Goal: Check status: Check status

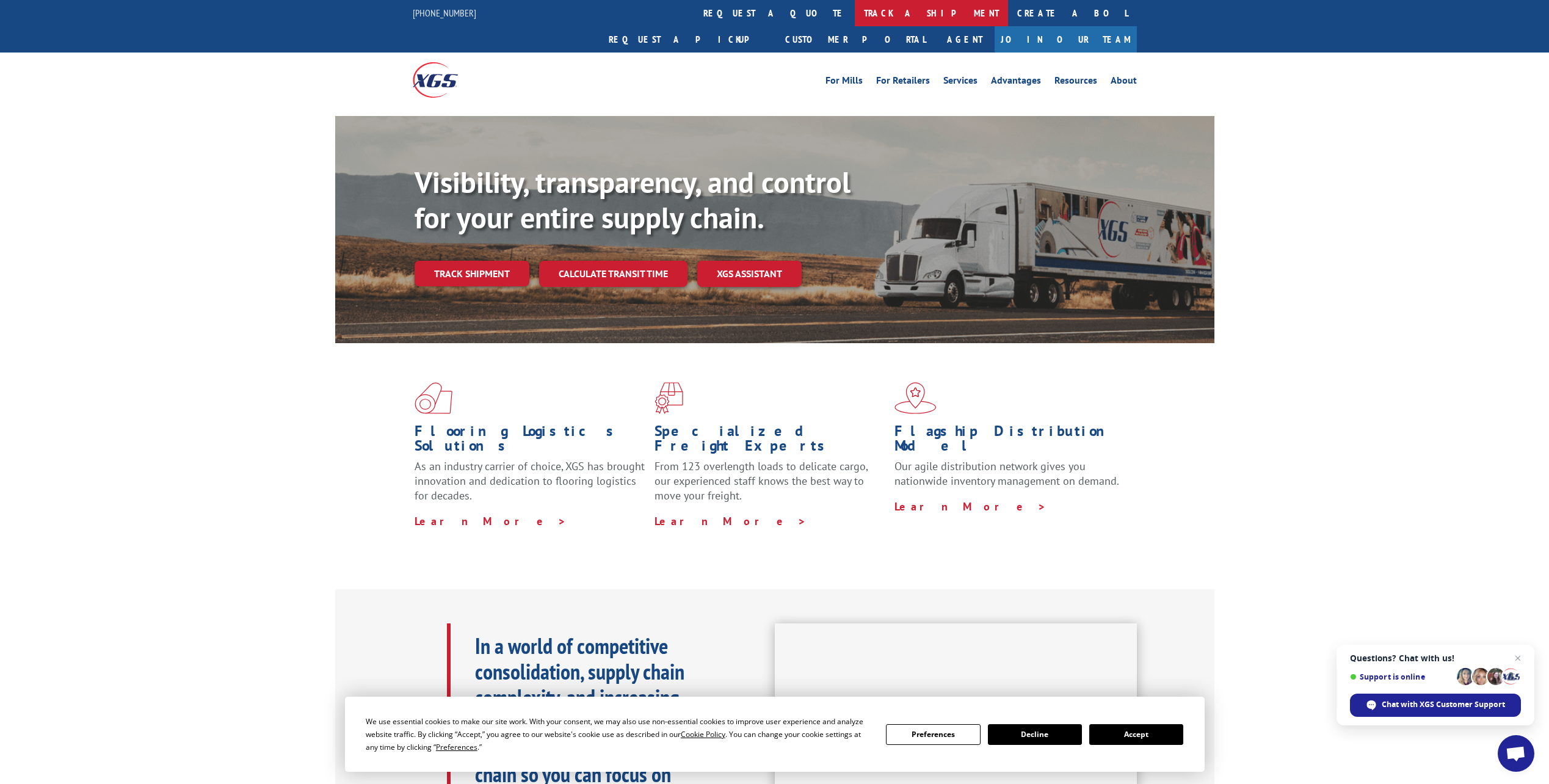
click at [855, 15] on link "track a shipment" at bounding box center [932, 12] width 154 height 26
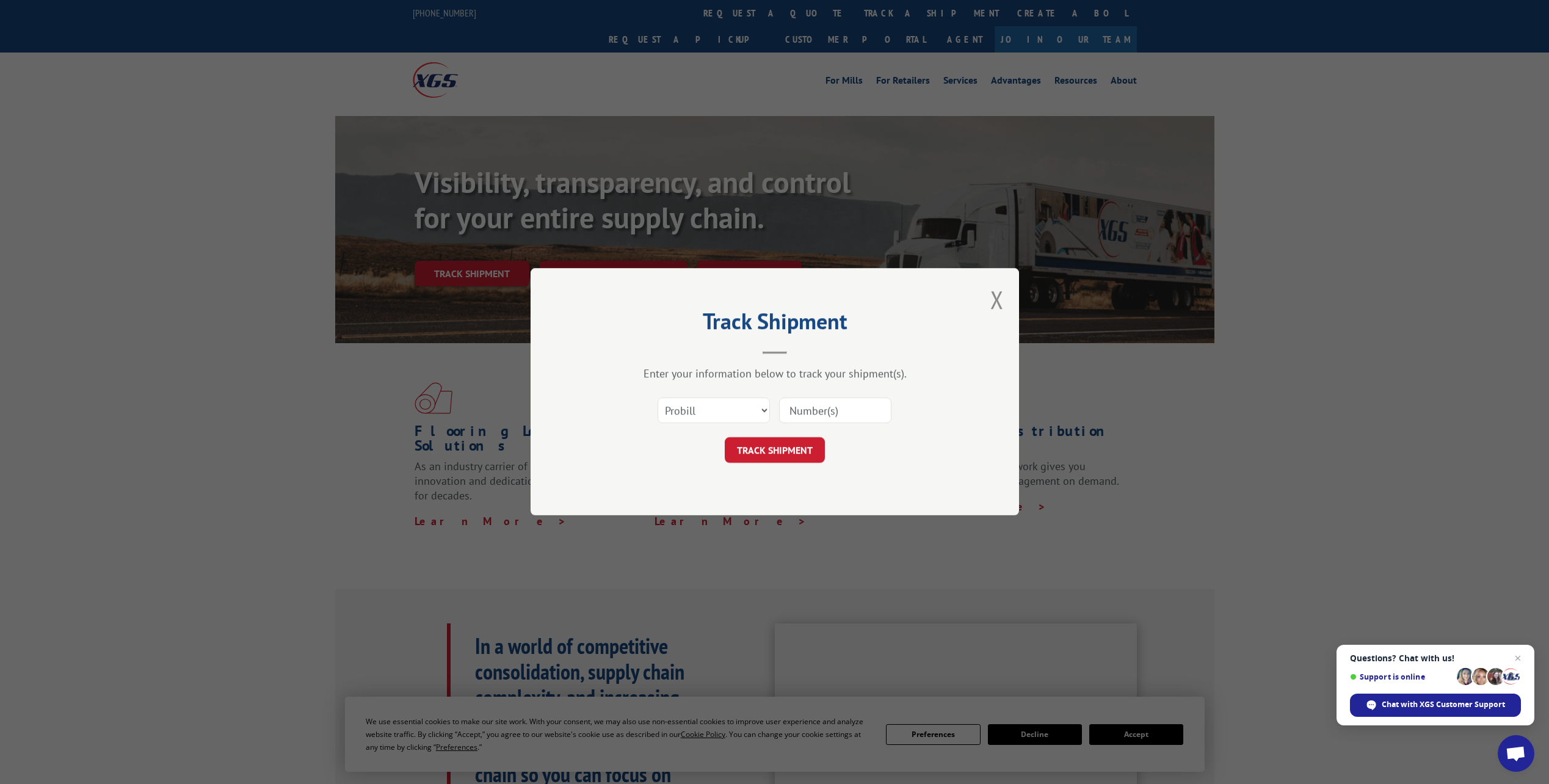
click at [876, 407] on input at bounding box center [835, 411] width 112 height 26
type input "17500424"
click button "TRACK SHIPMENT" at bounding box center [774, 450] width 100 height 26
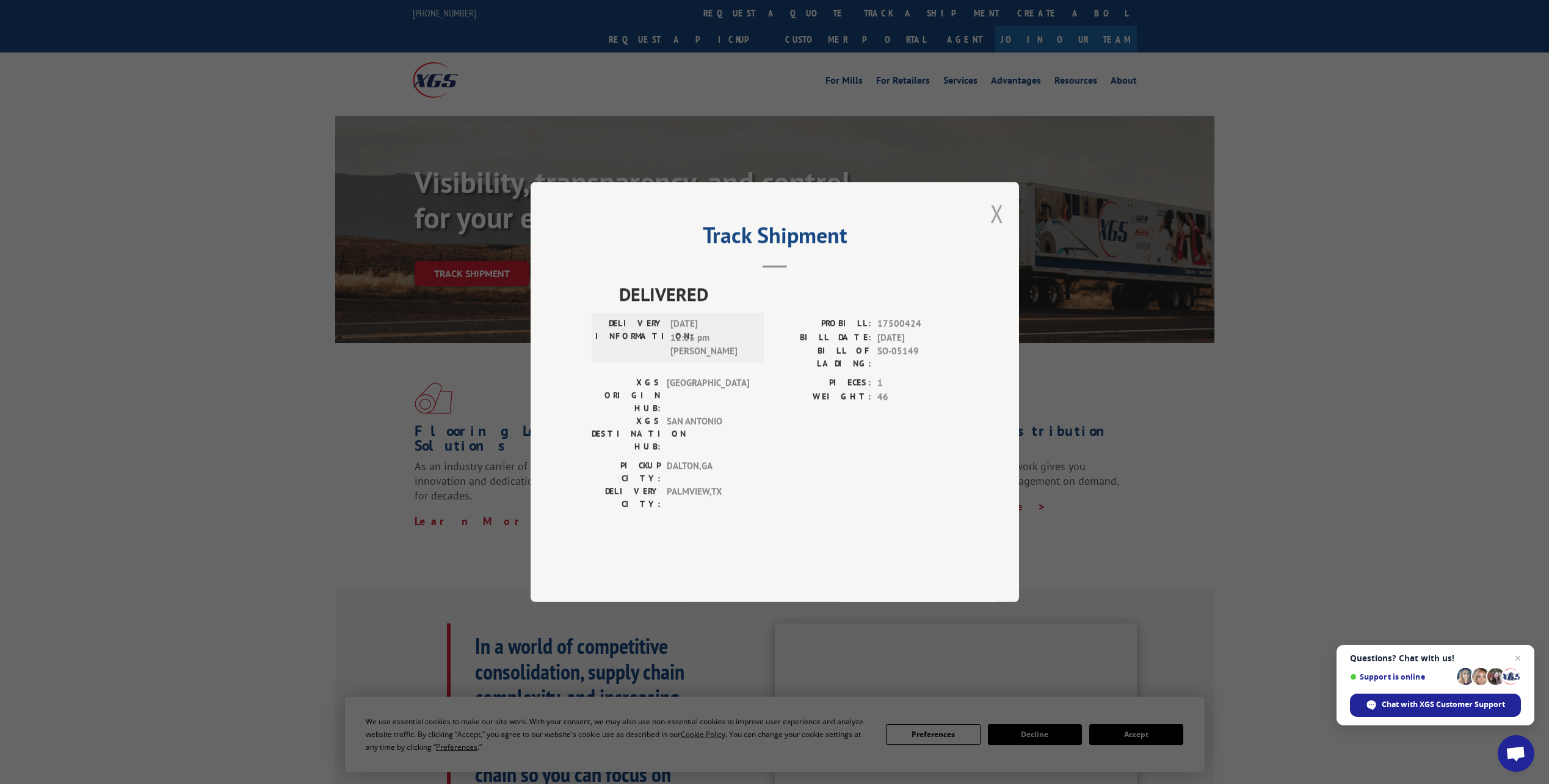
click at [1000, 229] on button "Close modal" at bounding box center [997, 214] width 13 height 33
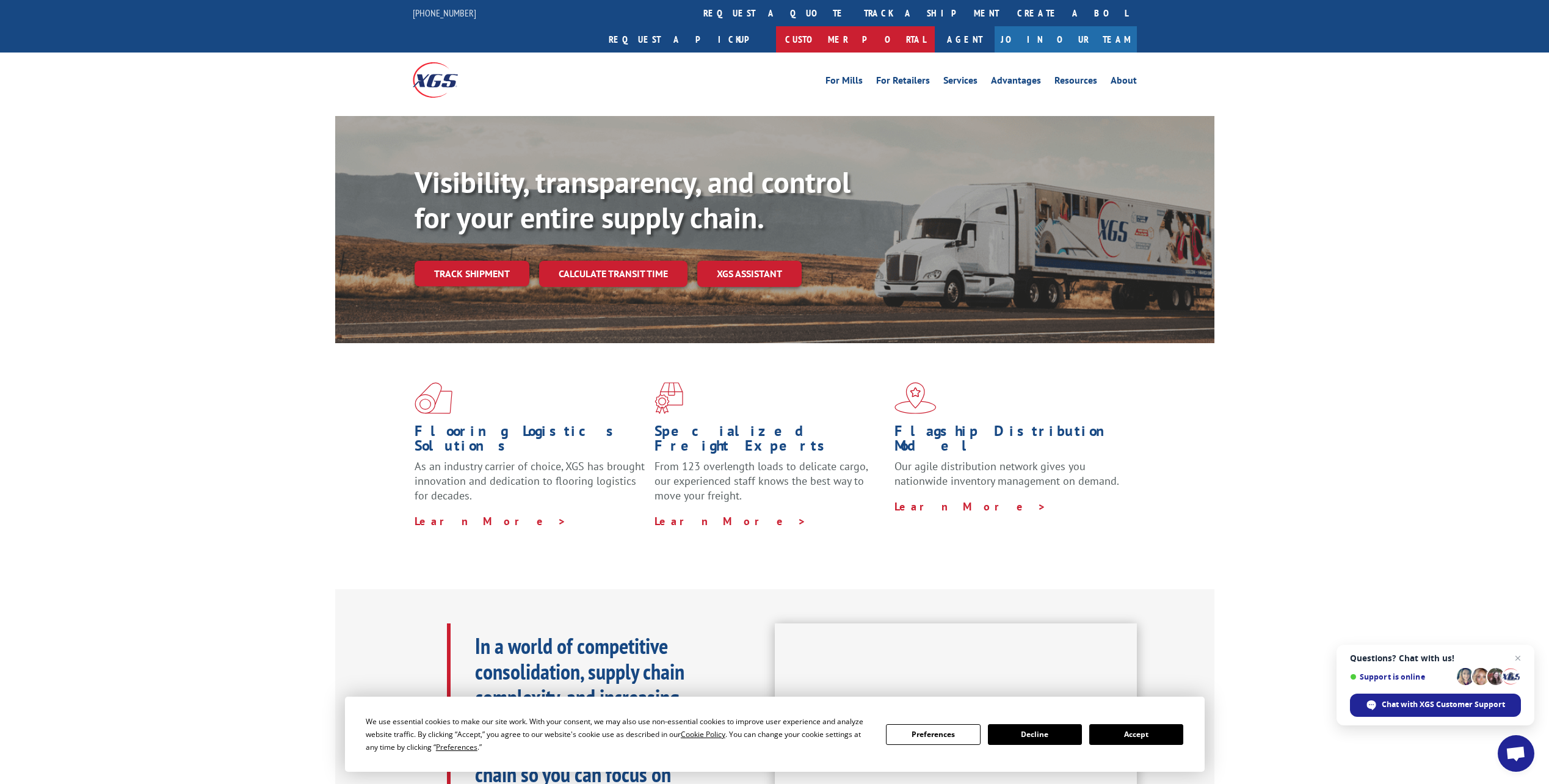
click at [935, 26] on link "Customer Portal" at bounding box center [855, 38] width 158 height 26
click at [1063, 76] on link "Resources" at bounding box center [1076, 83] width 43 height 13
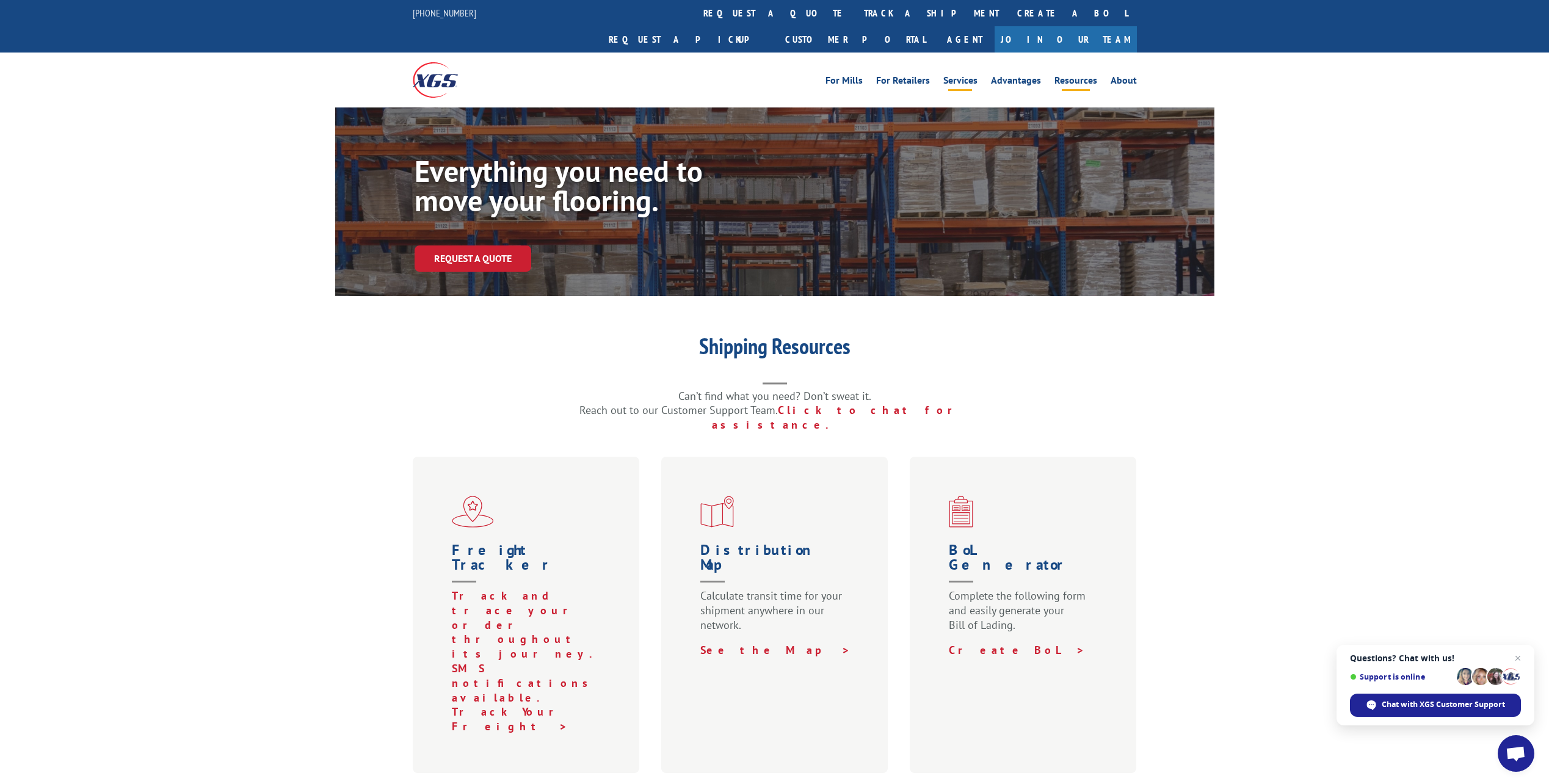
click at [962, 76] on link "Services" at bounding box center [961, 83] width 35 height 13
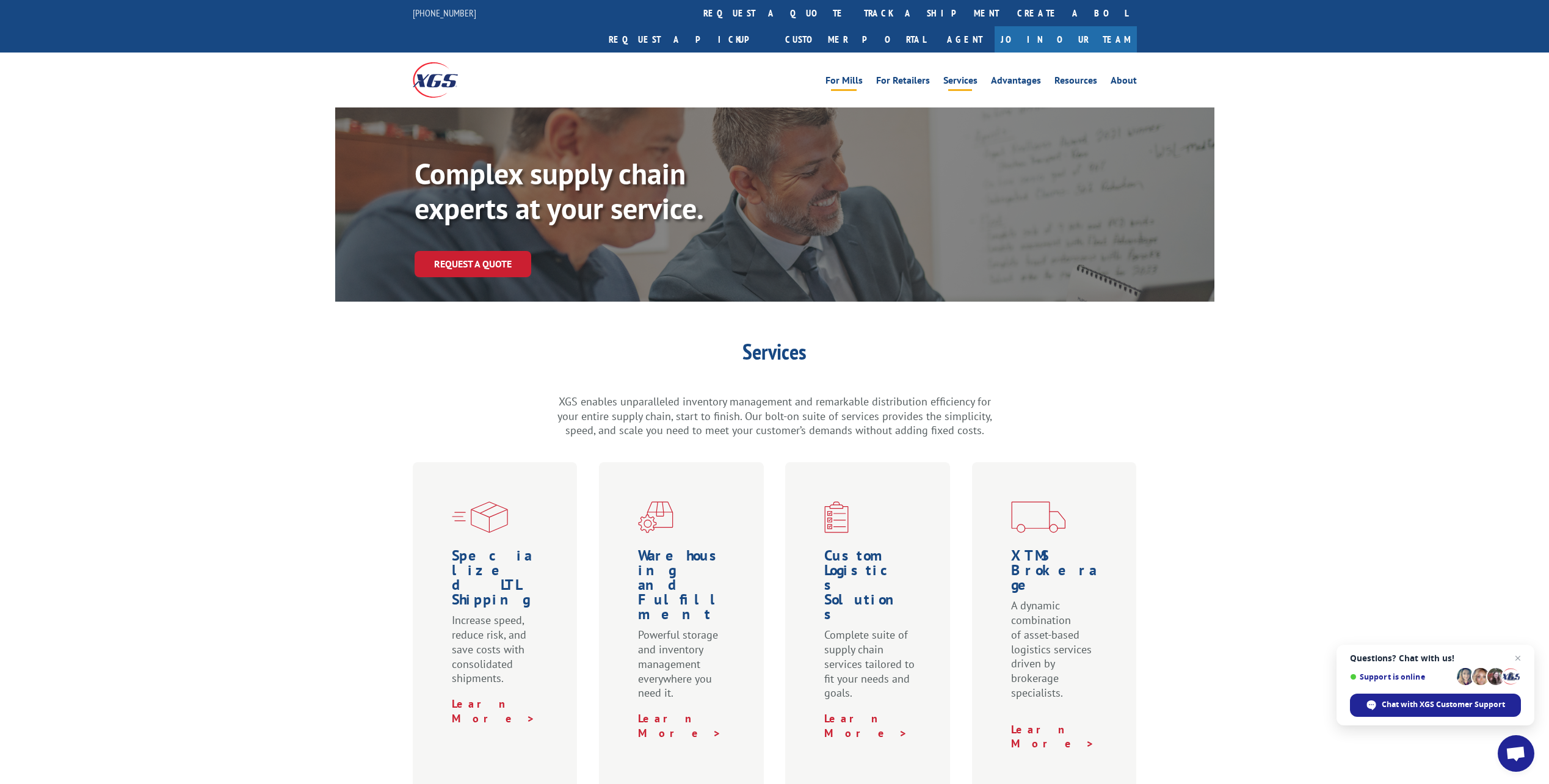
click at [849, 76] on link "For Mills" at bounding box center [844, 83] width 37 height 13
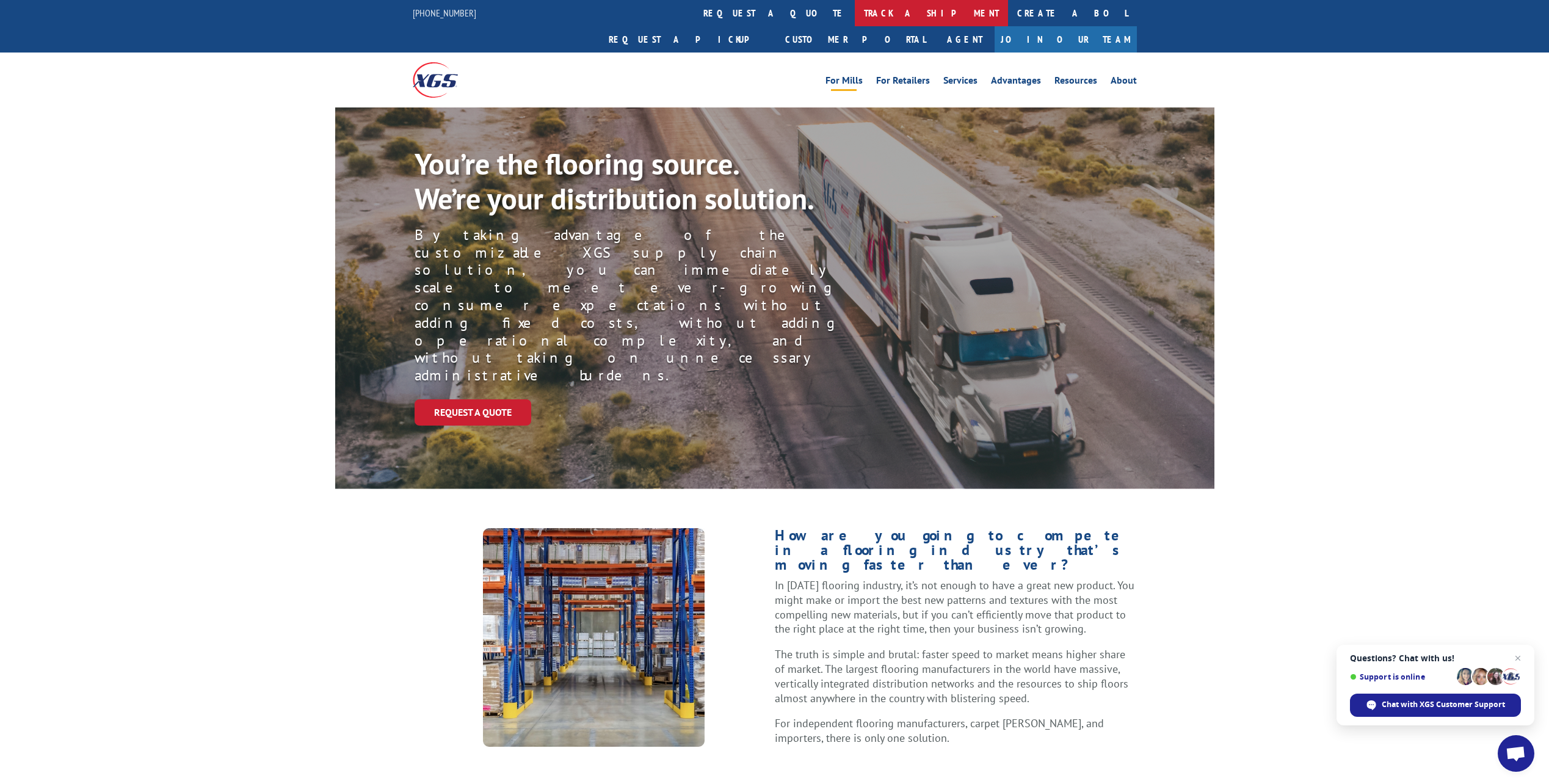
click at [855, 19] on link "track a shipment" at bounding box center [932, 12] width 154 height 26
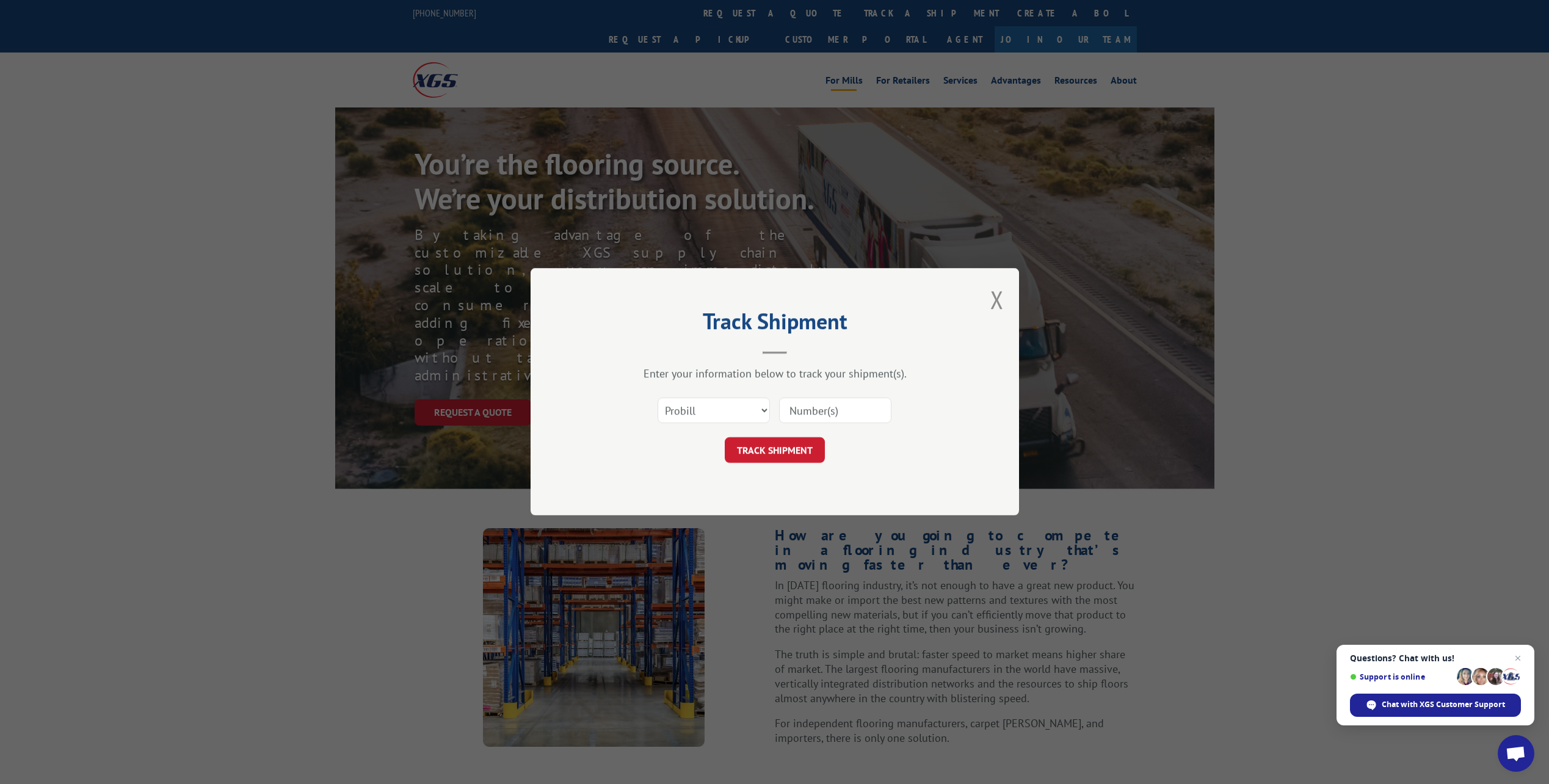
click at [866, 409] on input at bounding box center [835, 411] width 112 height 26
type input "17500424"
click at [764, 459] on button "TRACK SHIPMENT" at bounding box center [774, 450] width 100 height 26
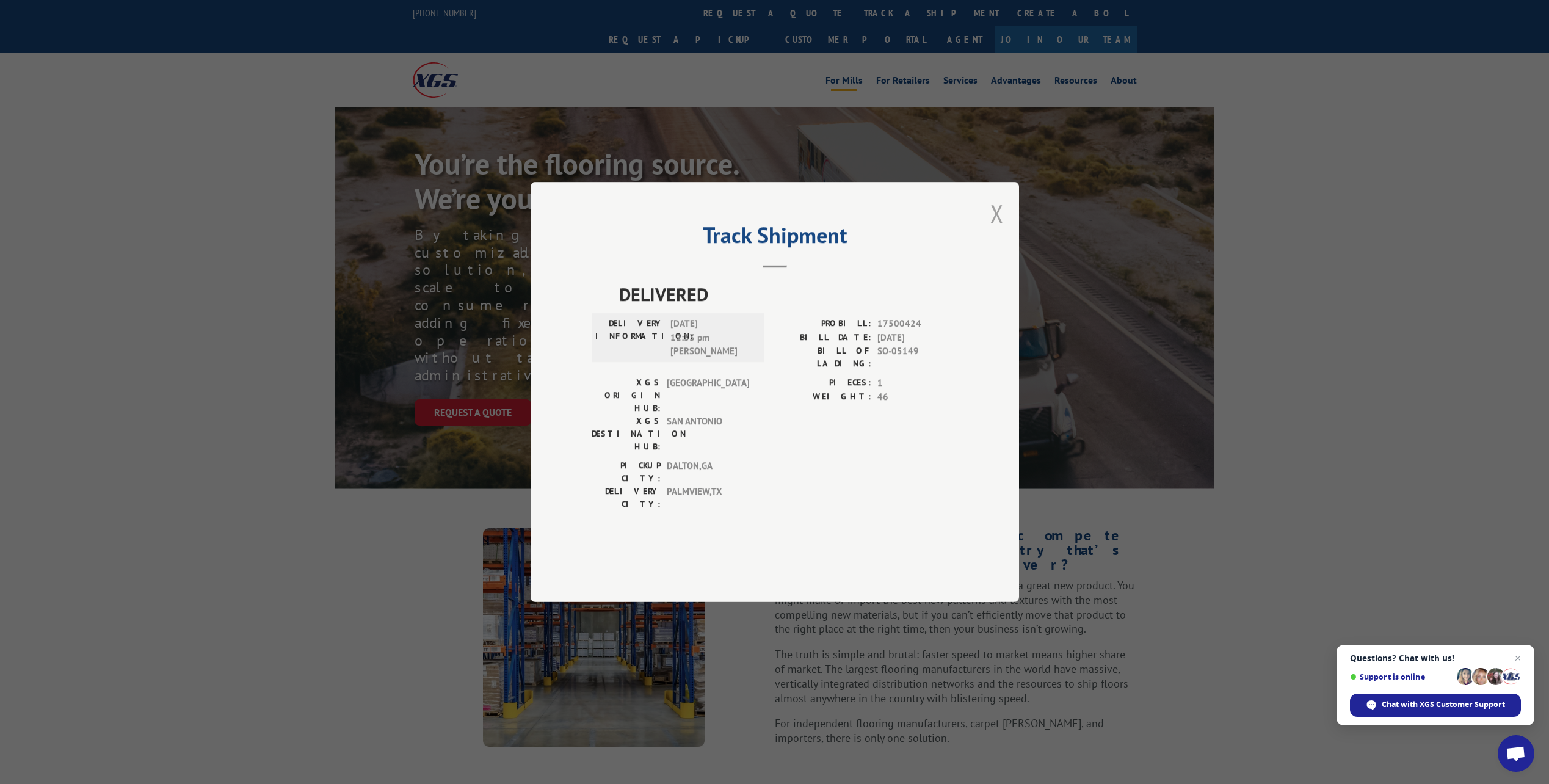
click at [1002, 229] on button "Close modal" at bounding box center [997, 214] width 13 height 33
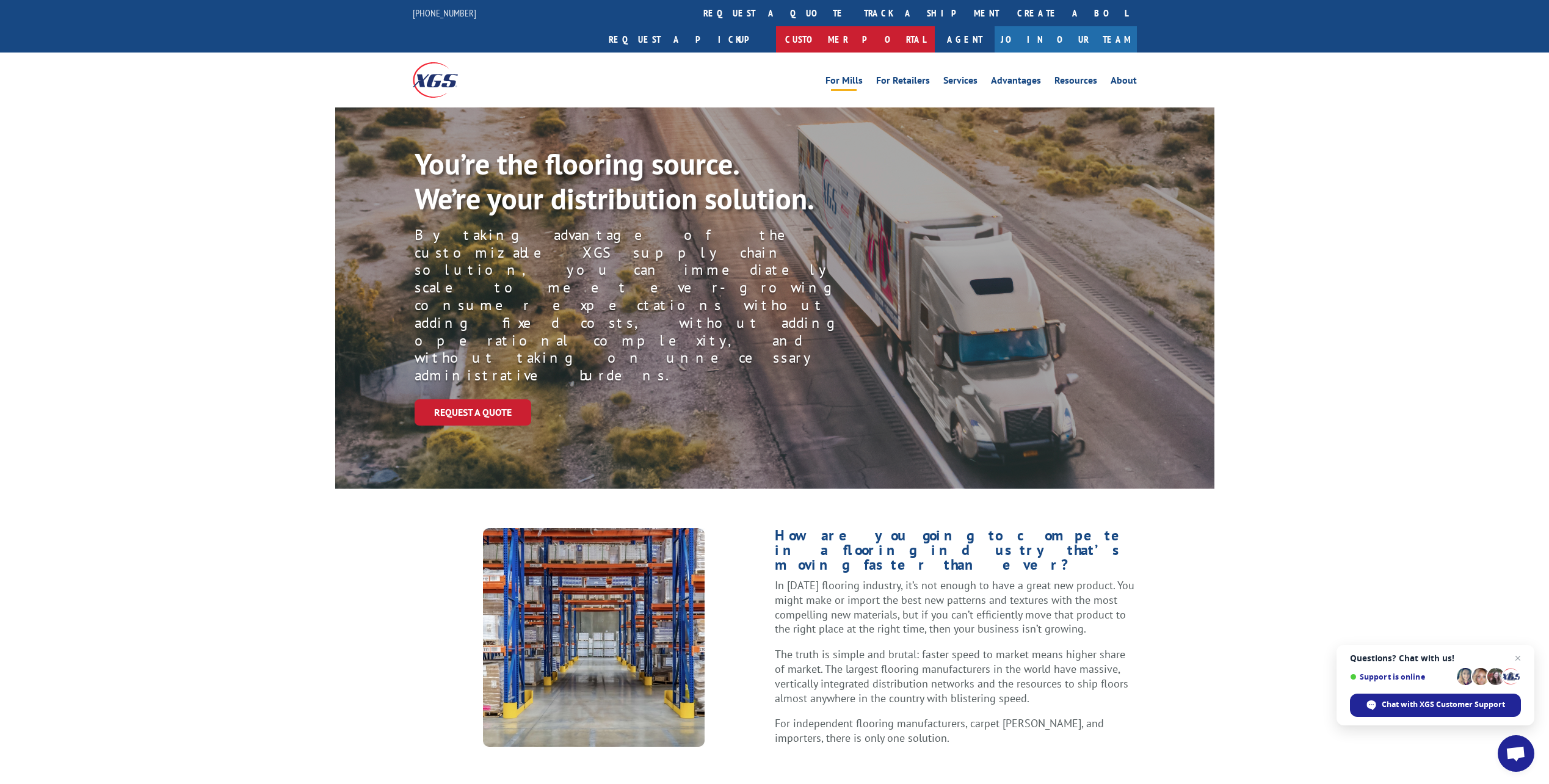
click at [935, 26] on link "Customer Portal" at bounding box center [855, 38] width 158 height 26
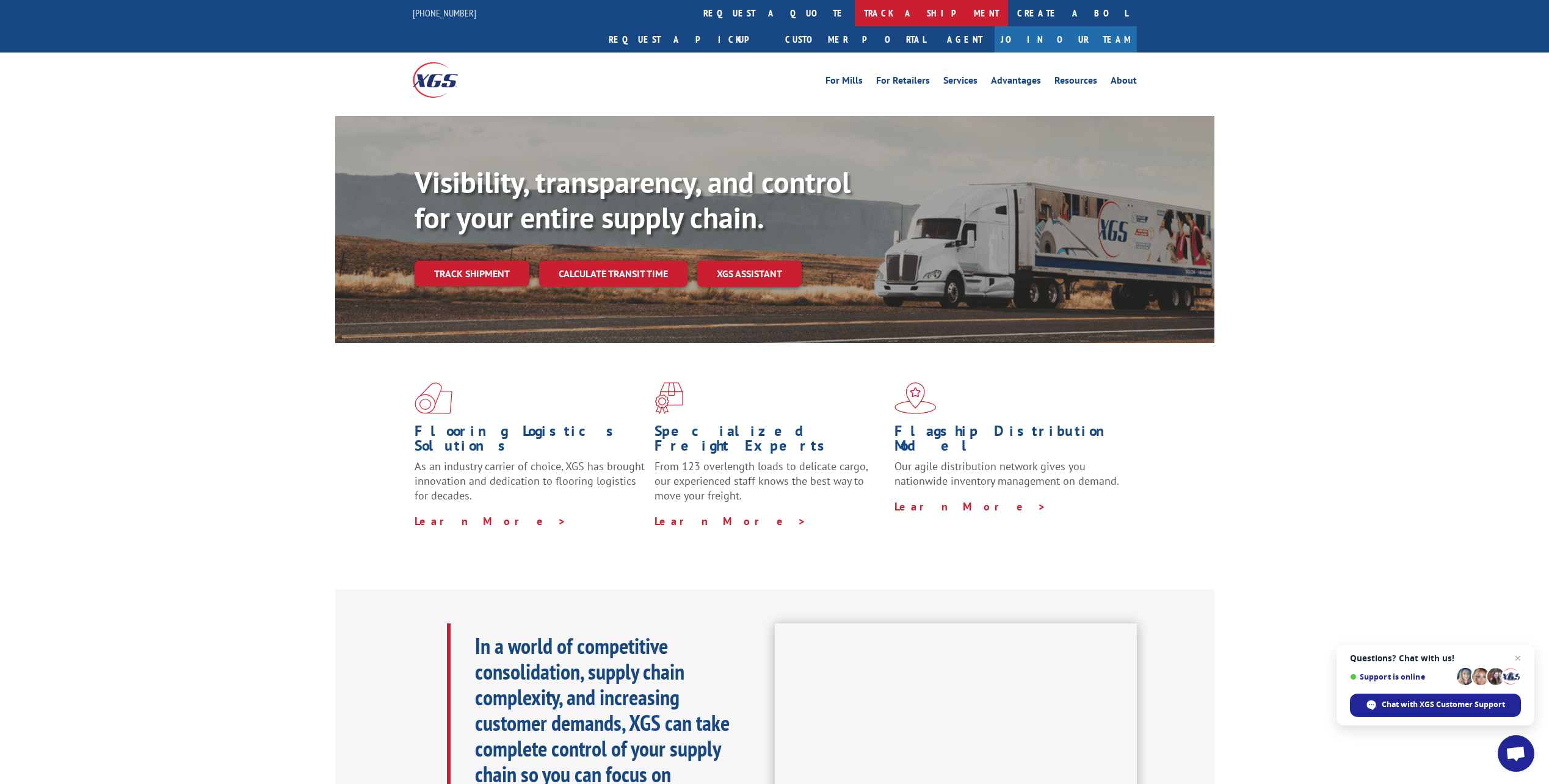
click at [855, 12] on link "track a shipment" at bounding box center [932, 12] width 154 height 26
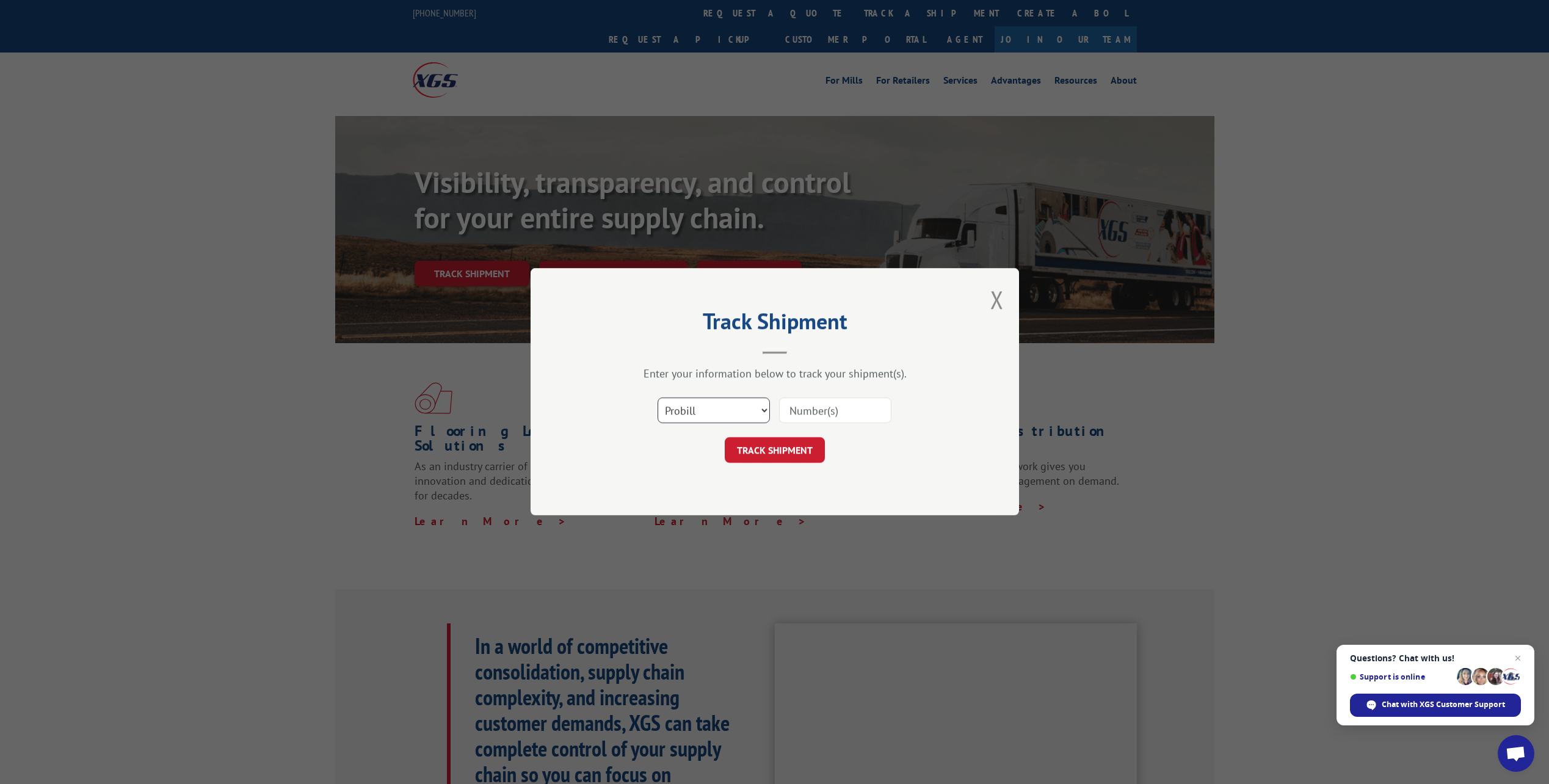
click at [729, 402] on select "Select category... Probill BOL PO" at bounding box center [713, 411] width 112 height 26
click at [657, 398] on select "Select category... Probill BOL PO" at bounding box center [713, 411] width 112 height 26
click at [848, 408] on input at bounding box center [835, 411] width 112 height 26
type input "17508159"
click button "TRACK SHIPMENT" at bounding box center [774, 450] width 100 height 26
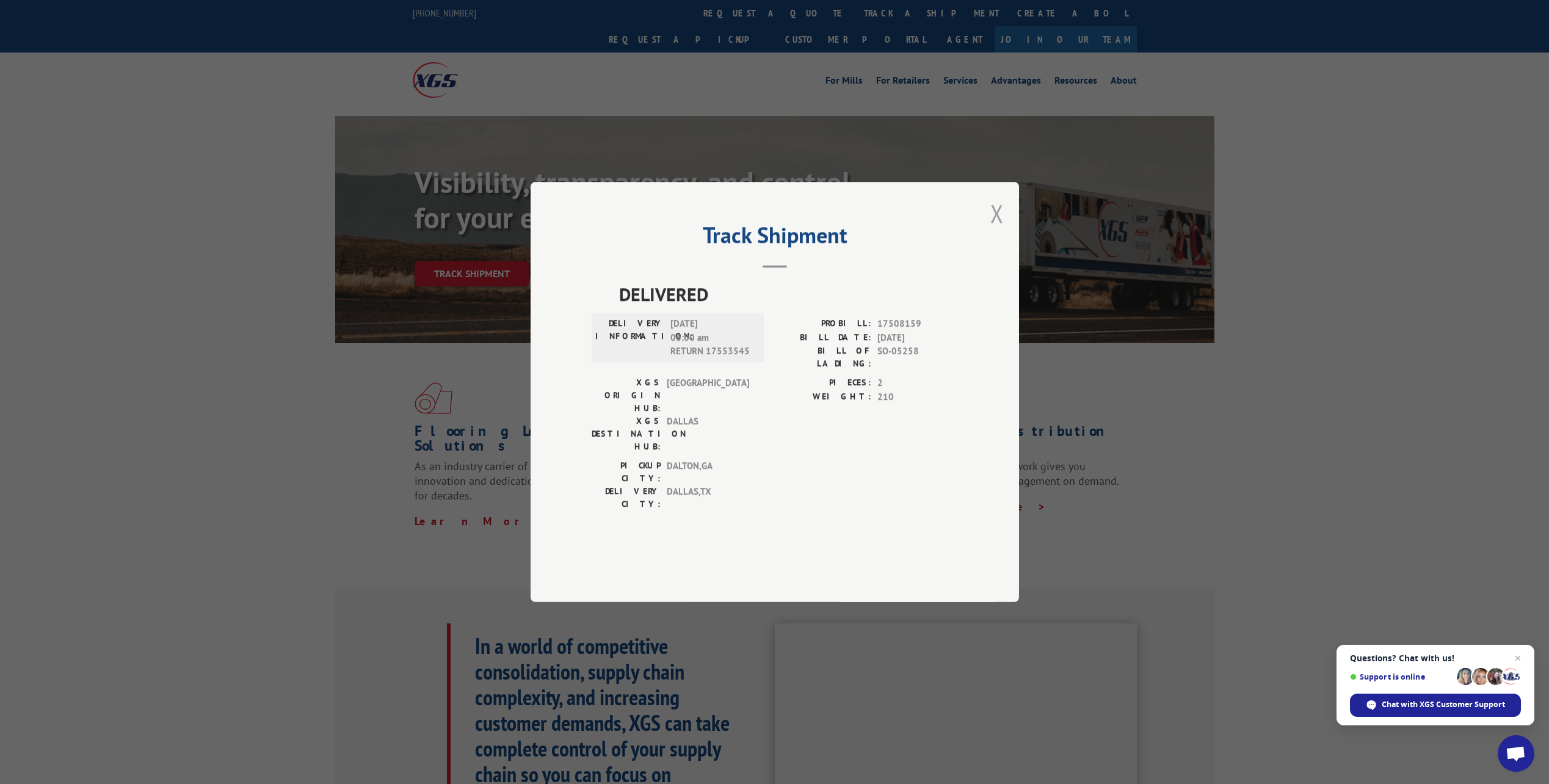
click at [996, 229] on button "Close modal" at bounding box center [997, 214] width 13 height 33
